Goal: Transaction & Acquisition: Obtain resource

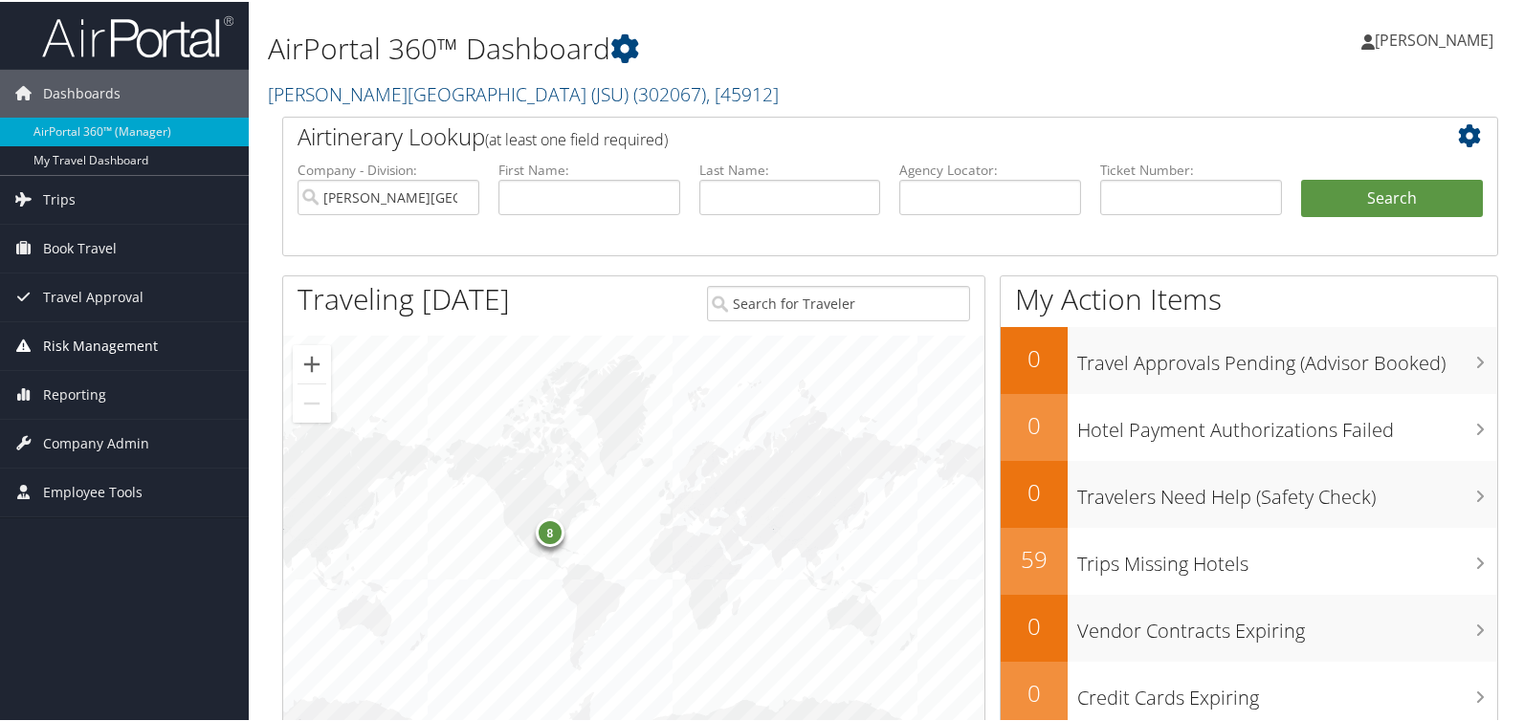
click at [103, 347] on span "Risk Management" at bounding box center [100, 344] width 115 height 48
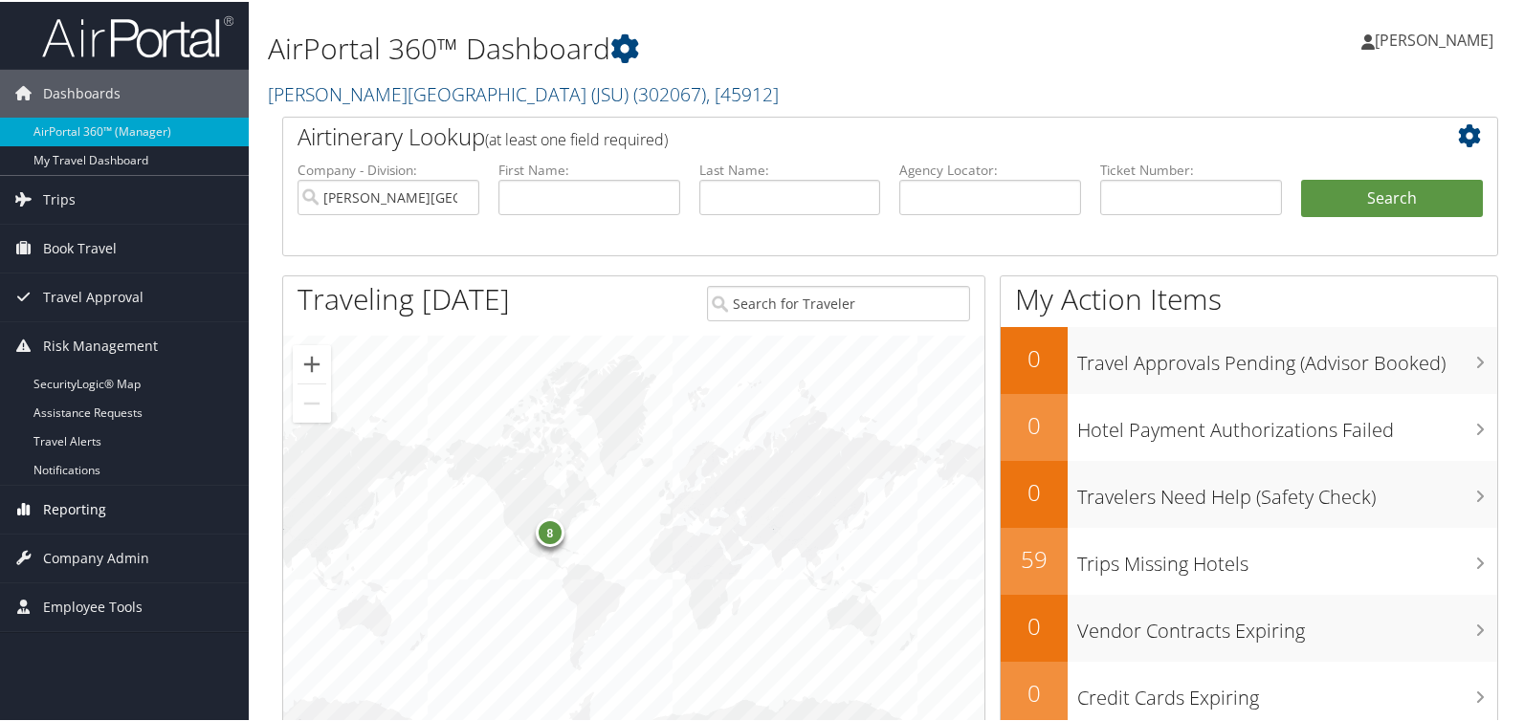
click at [95, 508] on span "Reporting" at bounding box center [74, 508] width 63 height 48
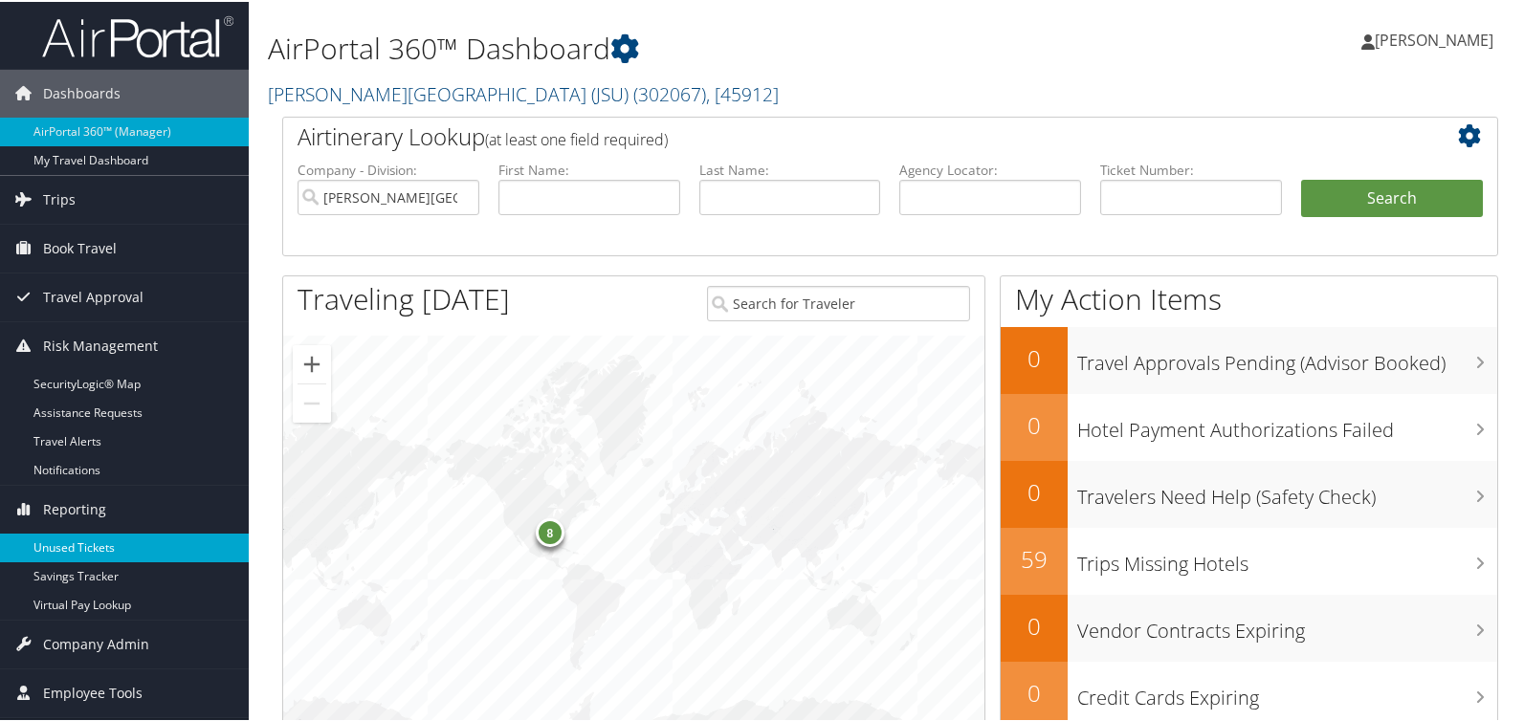
click at [88, 549] on link "Unused Tickets" at bounding box center [124, 546] width 249 height 29
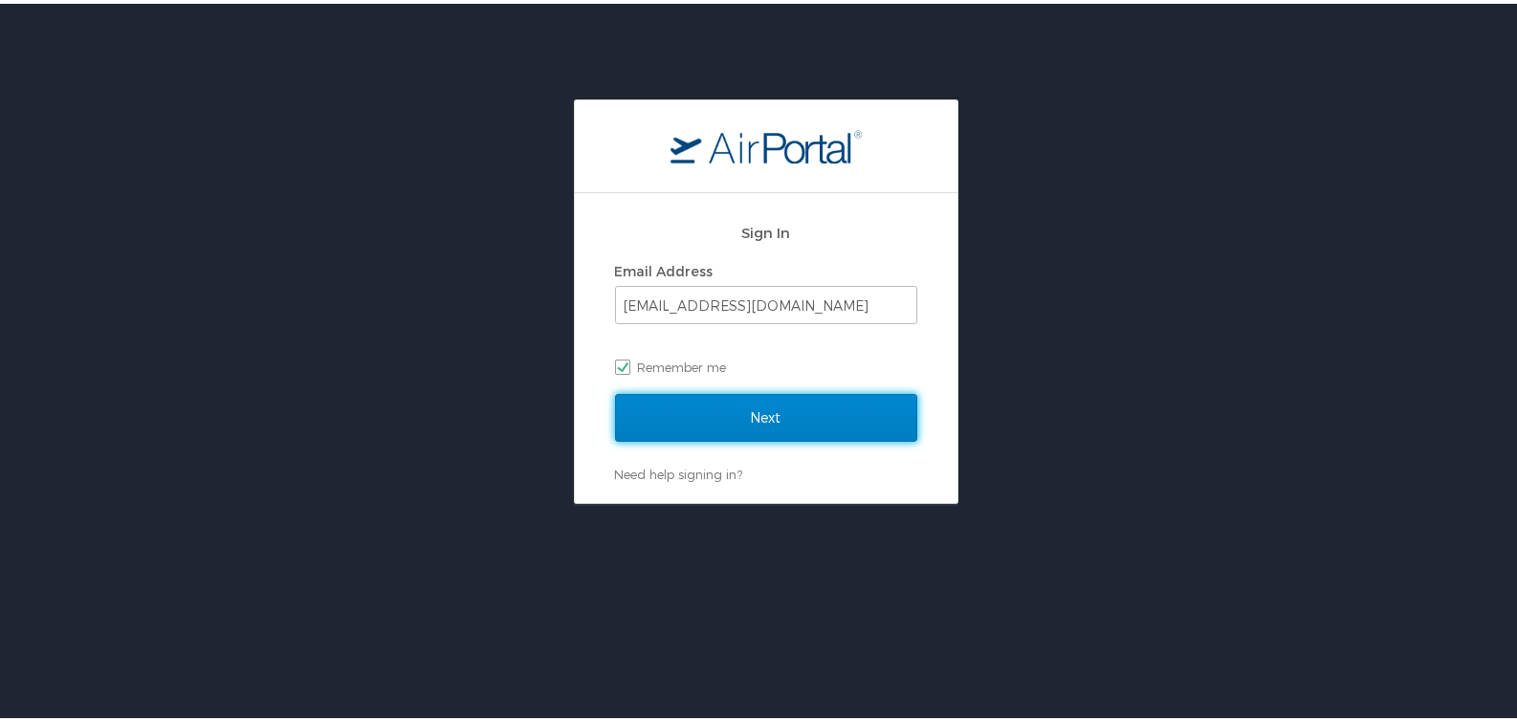
click at [693, 423] on input "Next" at bounding box center [766, 414] width 302 height 48
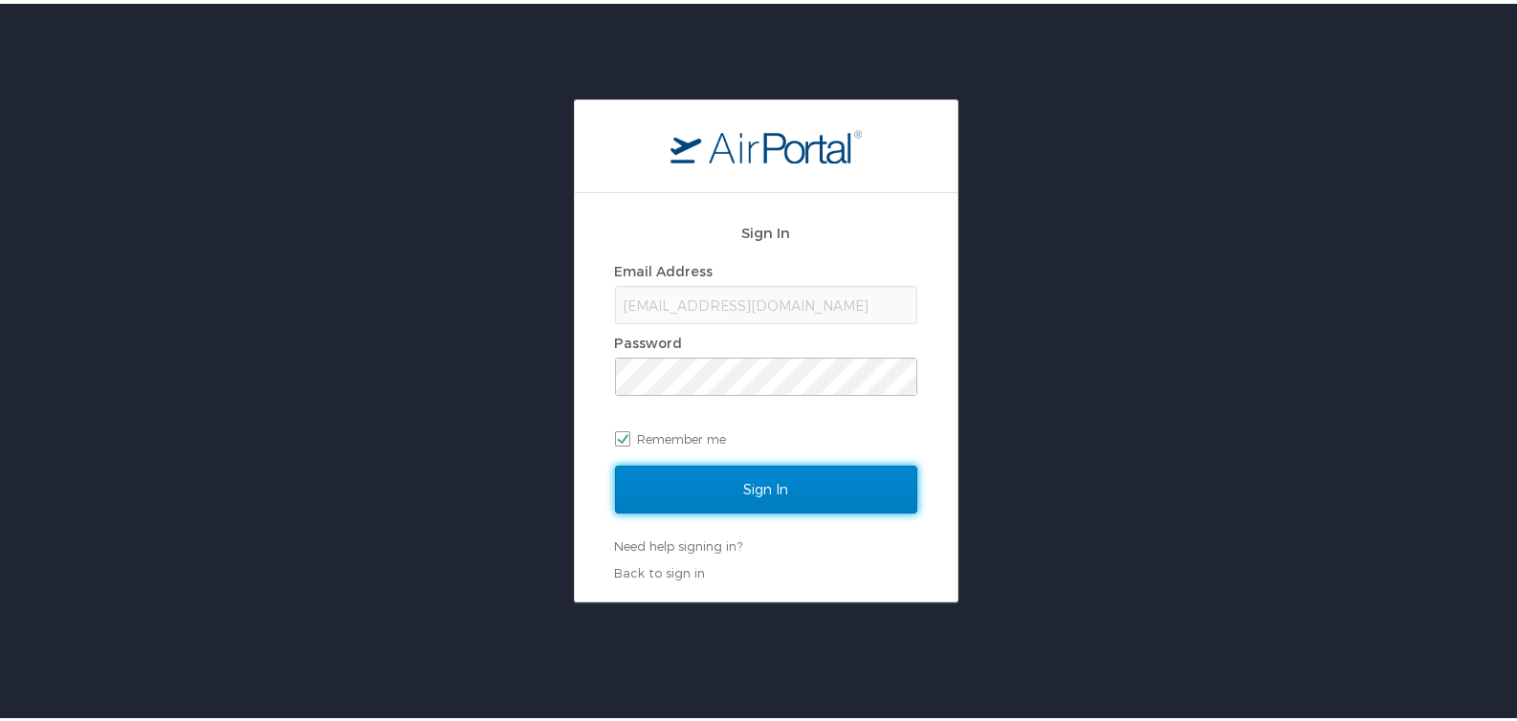
click at [707, 469] on input "Sign In" at bounding box center [766, 486] width 302 height 48
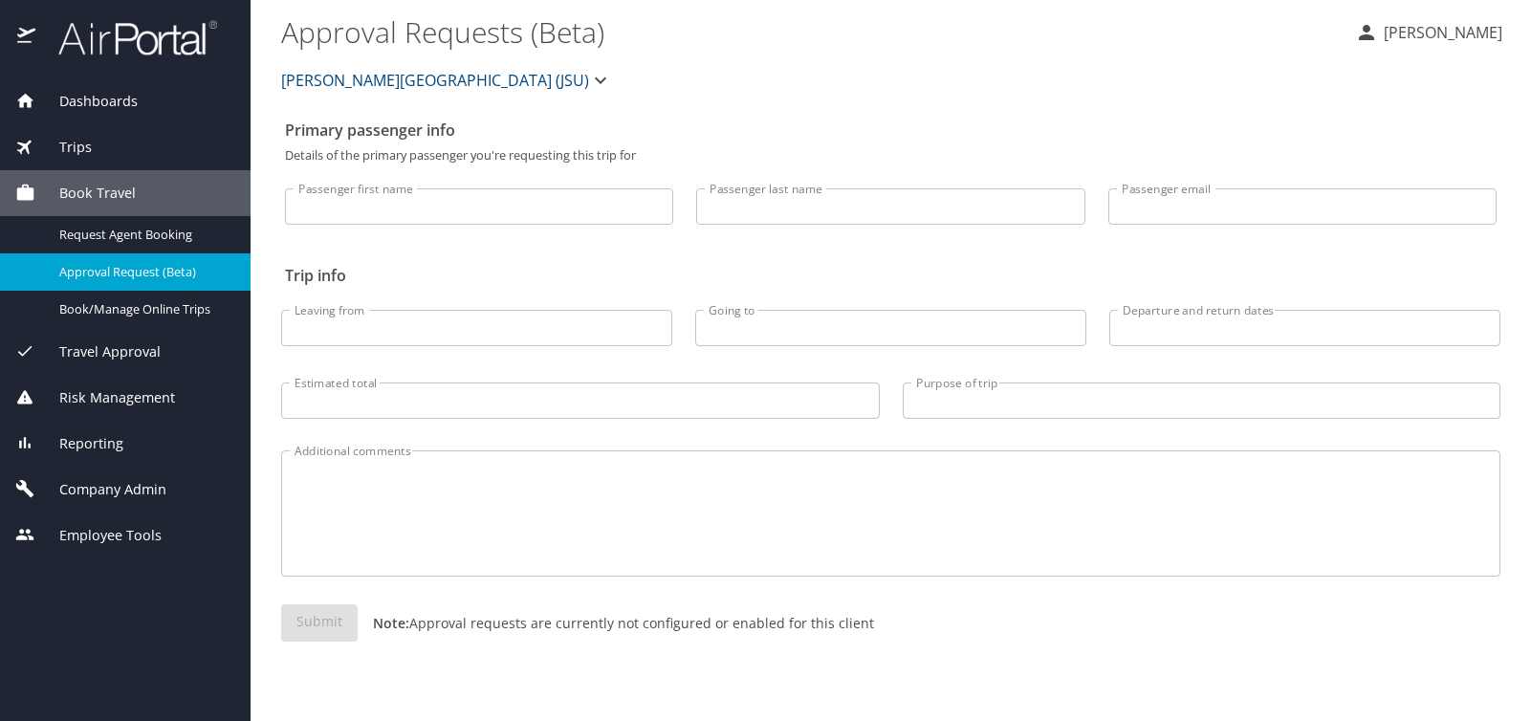
click at [103, 450] on span "Reporting" at bounding box center [79, 443] width 88 height 21
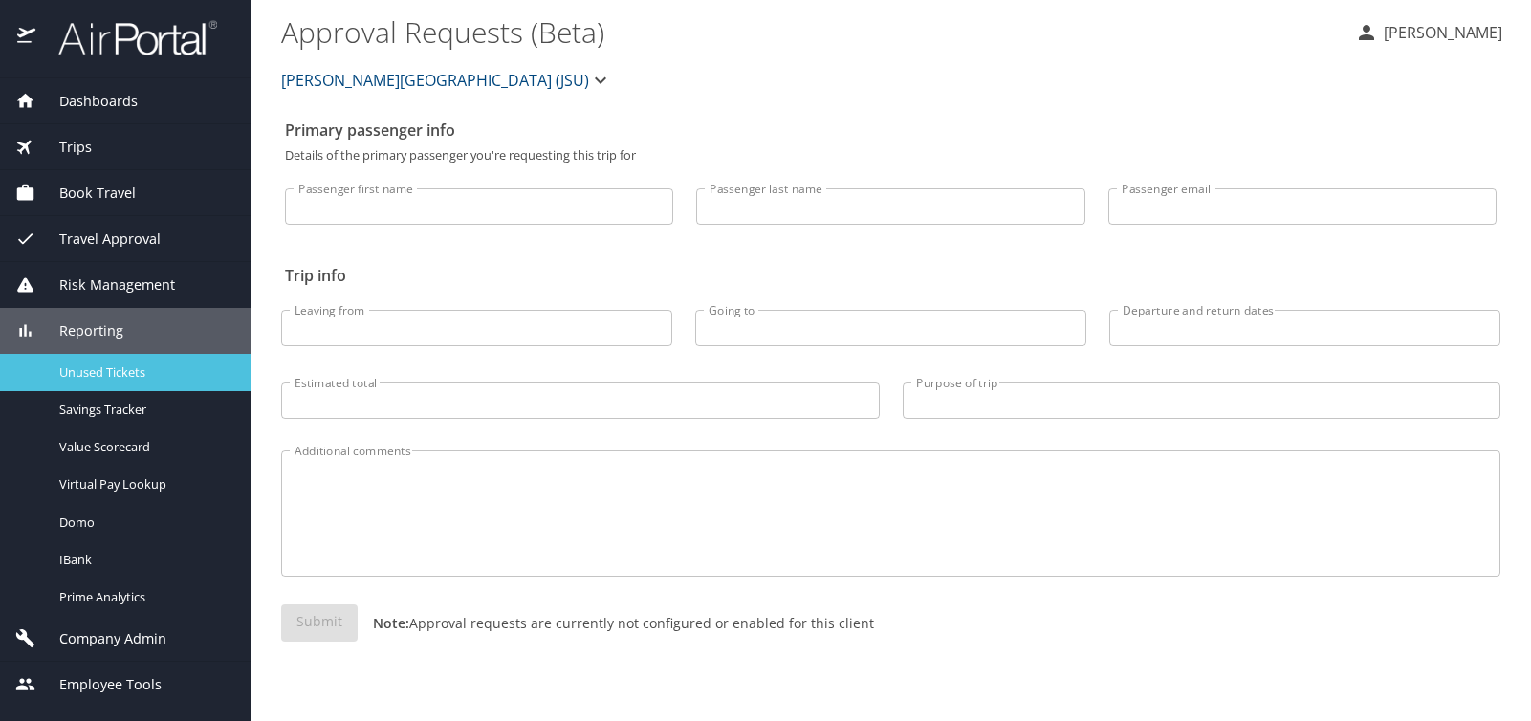
click at [103, 379] on span "Unused Tickets" at bounding box center [143, 372] width 168 height 18
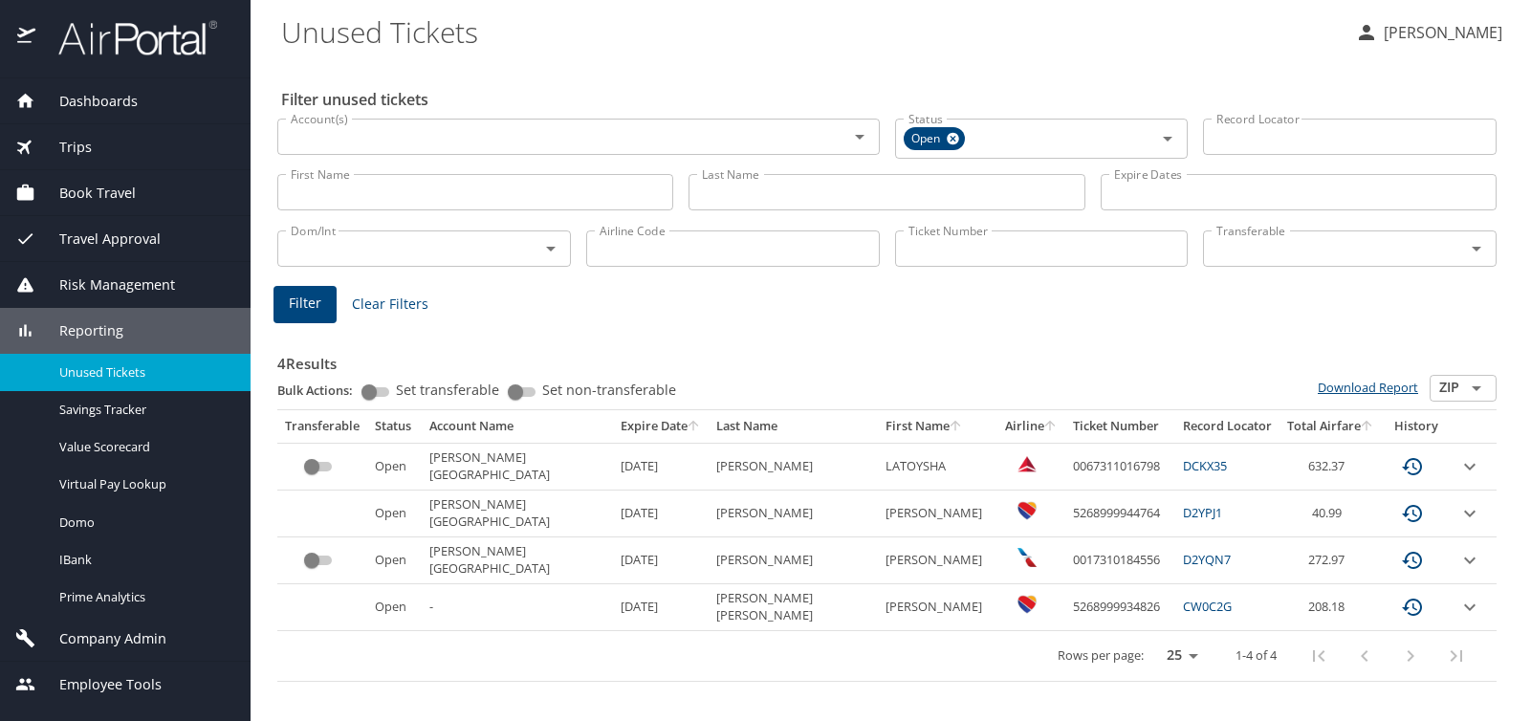
click at [1331, 386] on link "Download Report" at bounding box center [1368, 387] width 100 height 17
